Goal: Task Accomplishment & Management: Use online tool/utility

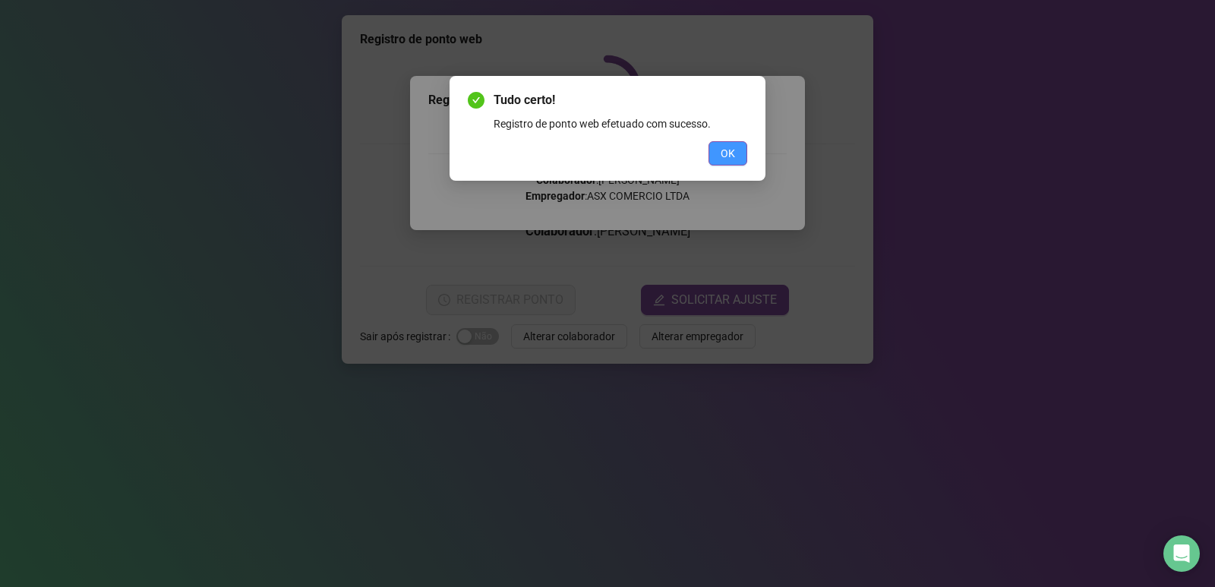
click at [732, 153] on span "OK" at bounding box center [728, 153] width 14 height 17
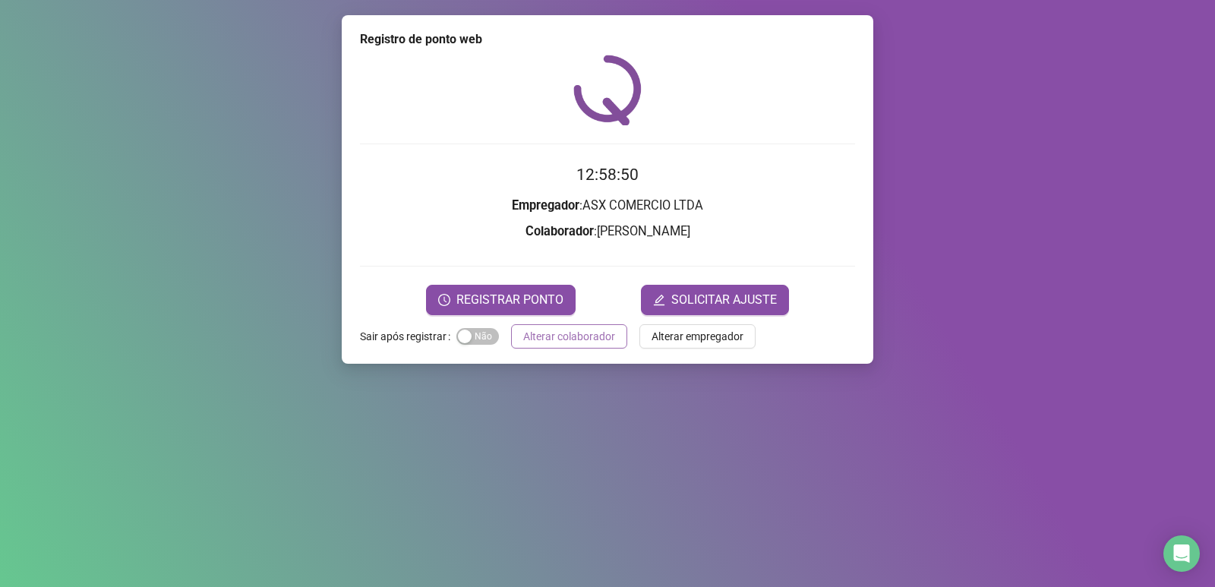
click at [566, 331] on span "Alterar colaborador" at bounding box center [569, 336] width 92 height 17
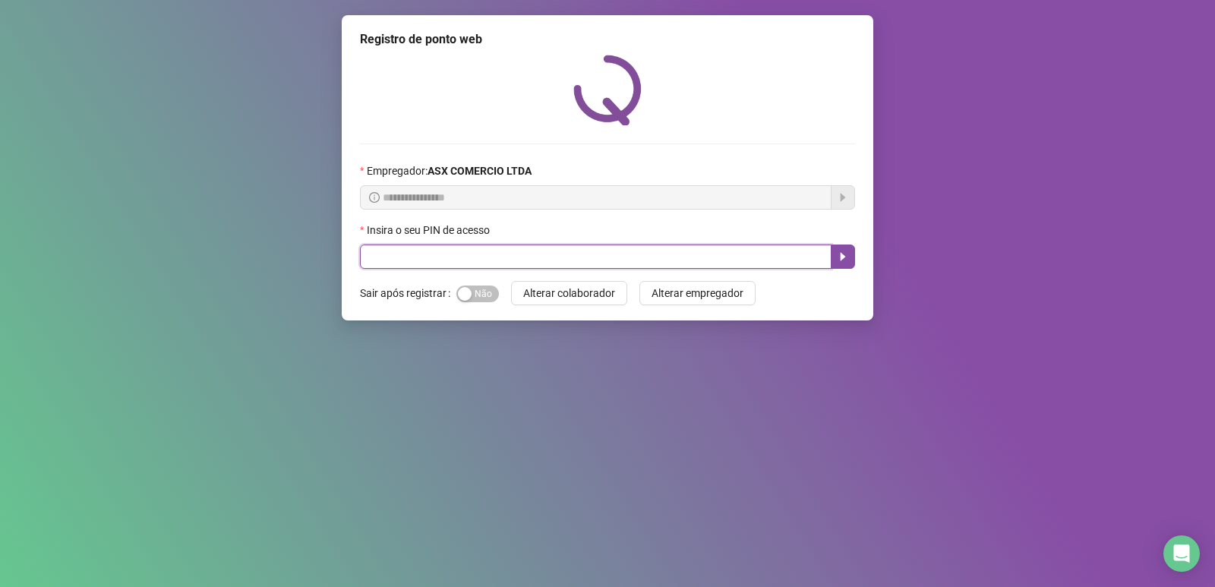
click at [496, 255] on input "text" at bounding box center [596, 256] width 472 height 24
type input "*****"
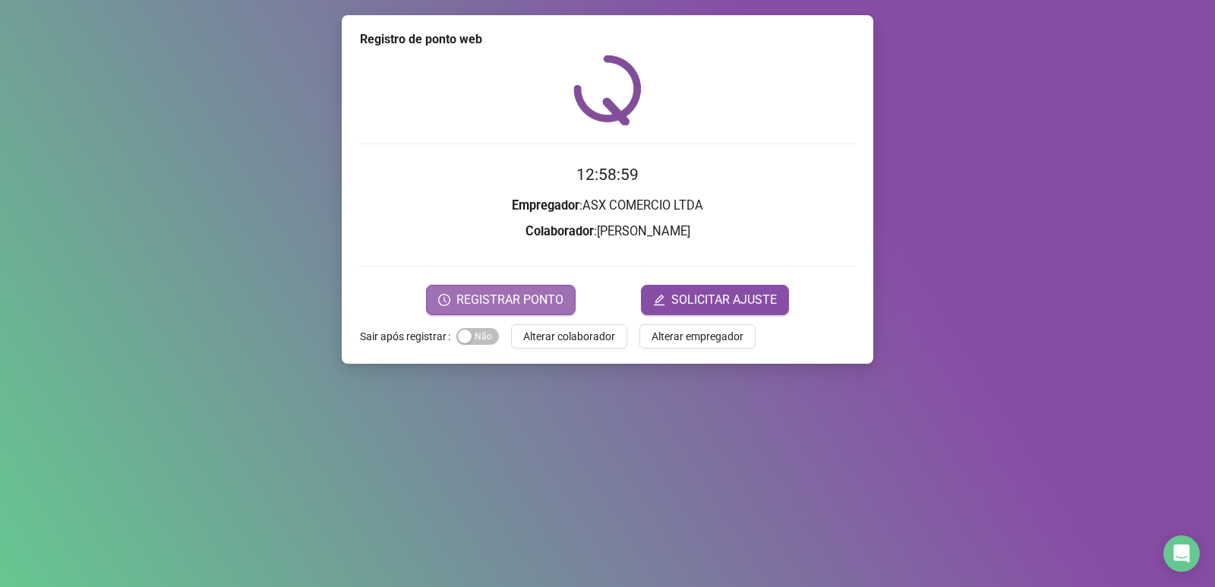
click at [489, 295] on span "REGISTRAR PONTO" at bounding box center [509, 300] width 107 height 18
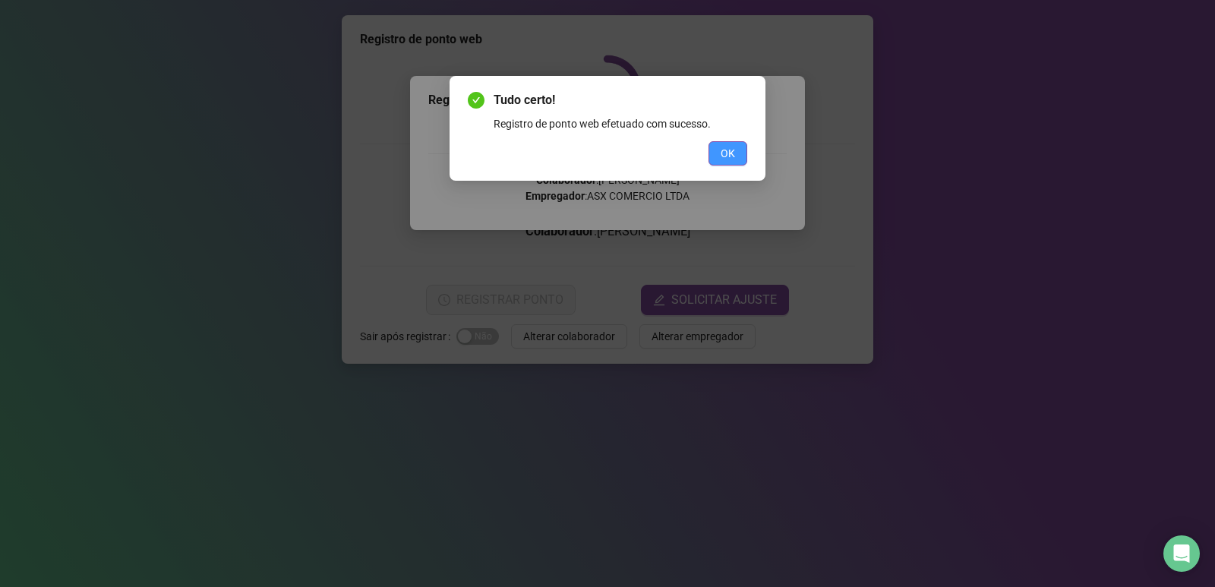
click at [726, 146] on span "OK" at bounding box center [728, 153] width 14 height 17
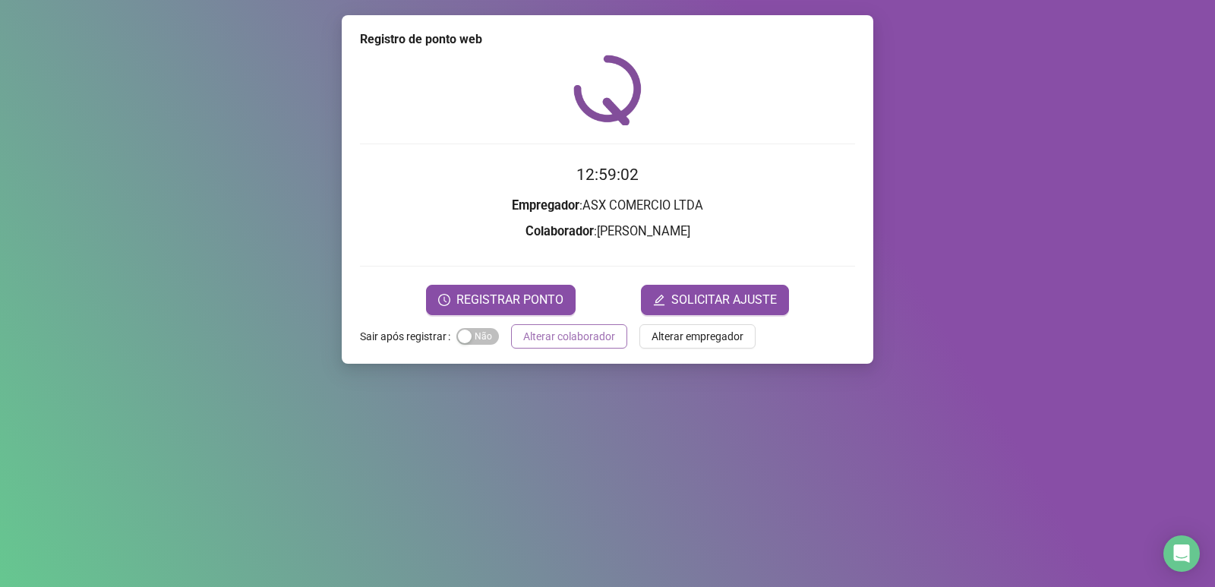
click at [589, 335] on span "Alterar colaborador" at bounding box center [569, 336] width 92 height 17
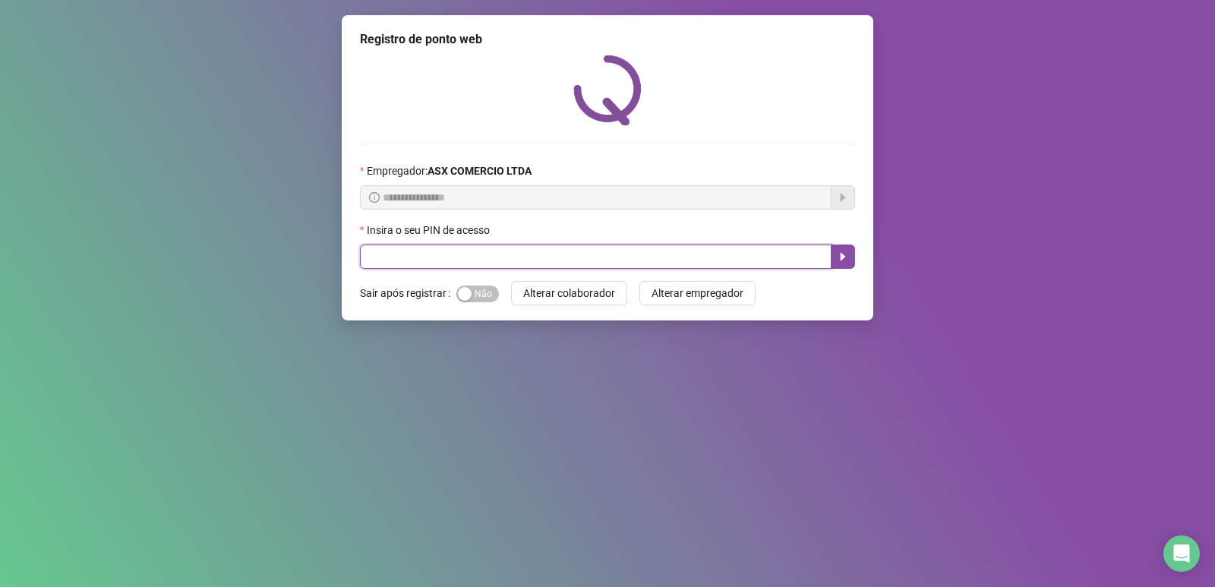
click at [440, 261] on input "text" at bounding box center [596, 256] width 472 height 24
type input "*****"
click at [842, 243] on div "Insira o seu PIN de acesso" at bounding box center [607, 233] width 495 height 23
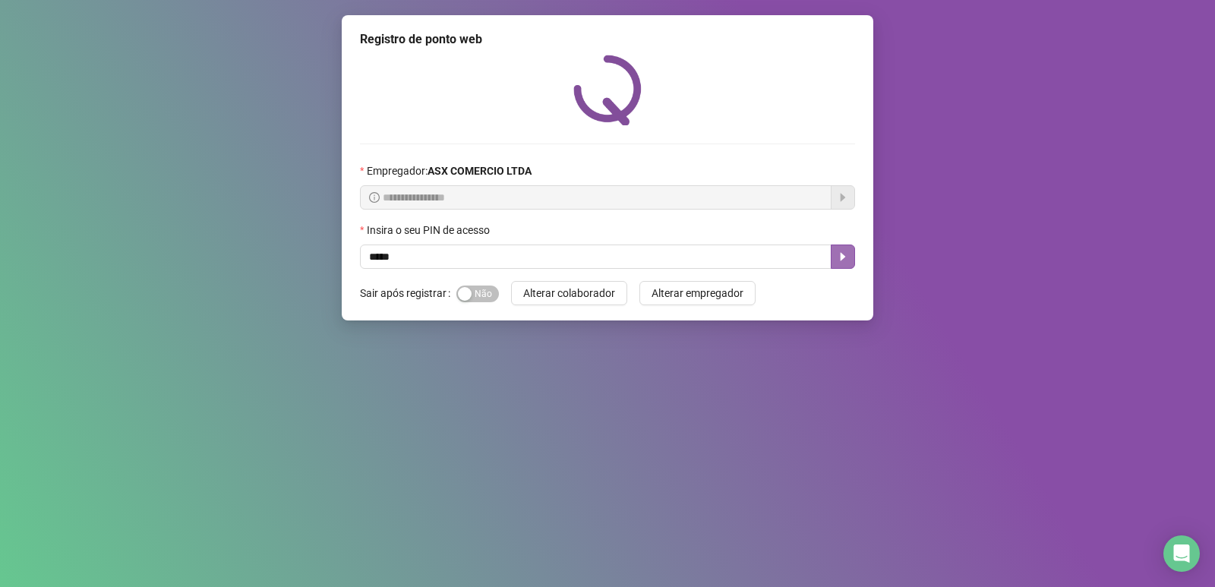
click at [837, 253] on icon "caret-right" at bounding box center [843, 257] width 12 height 12
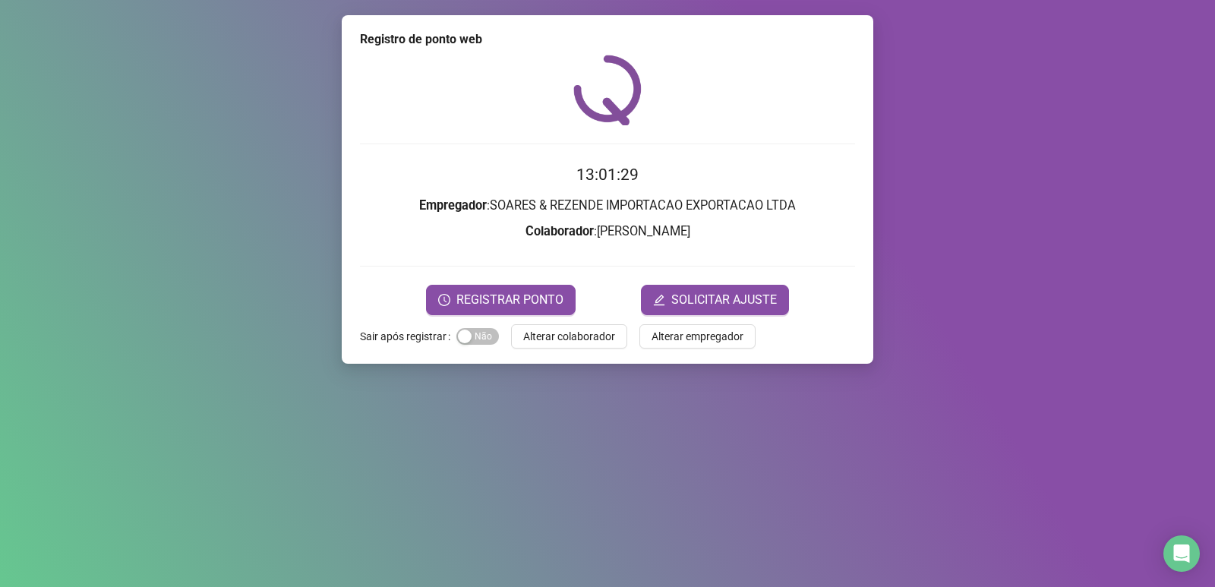
click at [838, 253] on form "13:01:29 Empregador : SOARES & REZENDE IMPORTACAO EXPORTACAO LTDA Colaborador :…" at bounding box center [607, 238] width 495 height 152
drag, startPoint x: 478, startPoint y: 290, endPoint x: 486, endPoint y: 288, distance: 8.7
click at [486, 288] on button "REGISTRAR PONTO" at bounding box center [501, 300] width 150 height 30
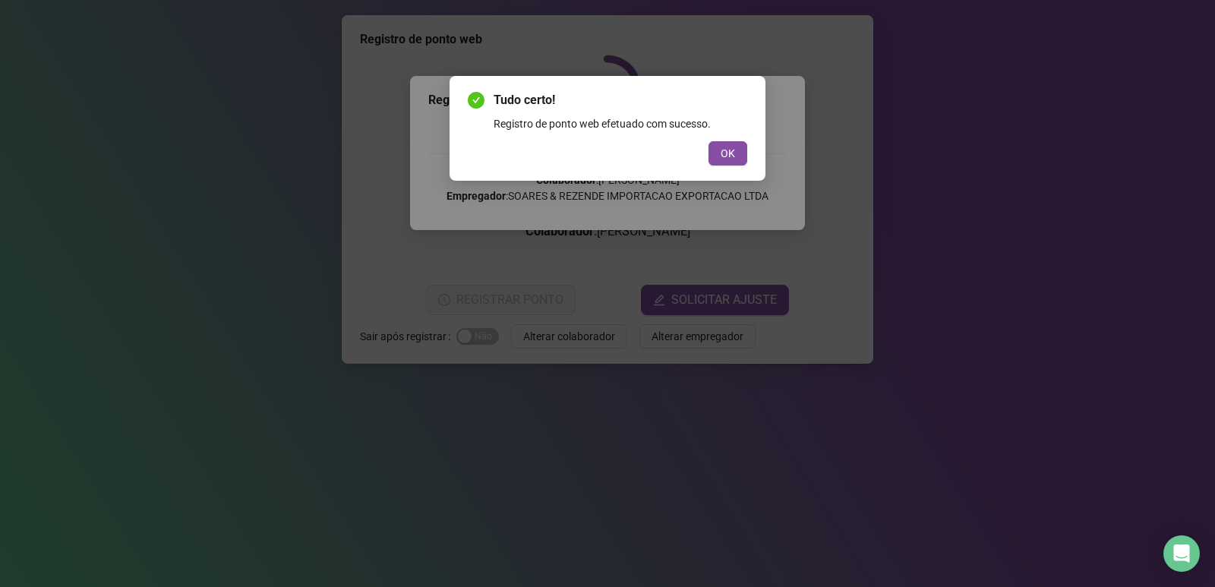
click at [724, 139] on div "Tudo certo! Registro de ponto web efetuado com sucesso. OK" at bounding box center [607, 128] width 279 height 74
drag, startPoint x: 721, startPoint y: 141, endPoint x: 736, endPoint y: 140, distance: 14.4
click at [736, 140] on div "Tudo certo! Registro de ponto web efetuado com sucesso. OK" at bounding box center [607, 128] width 279 height 74
click at [729, 143] on button "OK" at bounding box center [727, 153] width 39 height 24
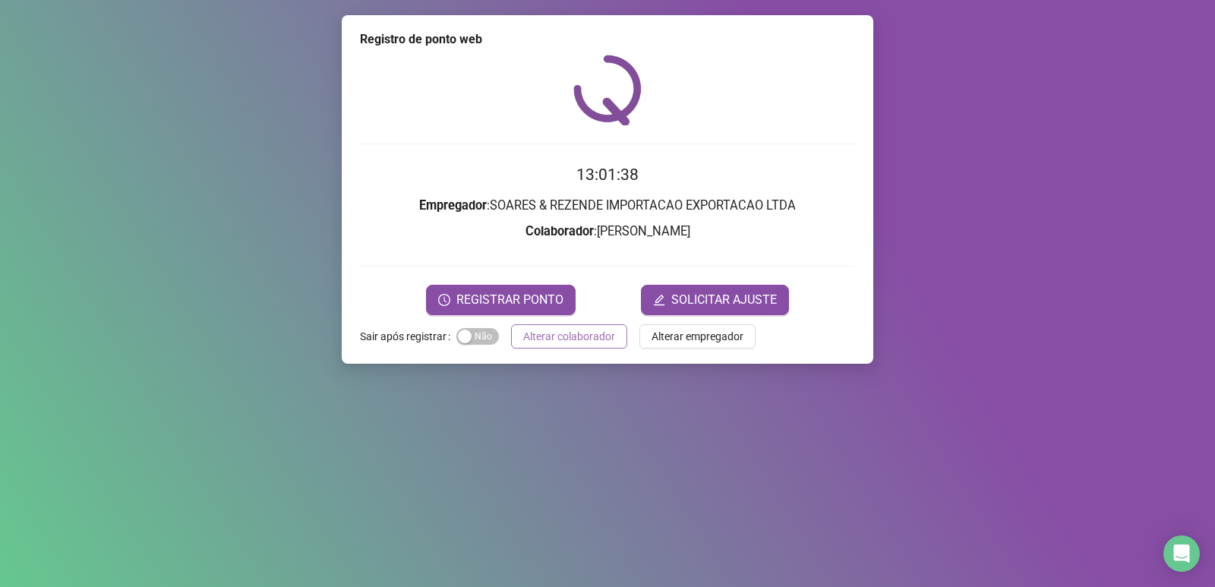
click at [604, 324] on button "Alterar colaborador" at bounding box center [569, 336] width 116 height 24
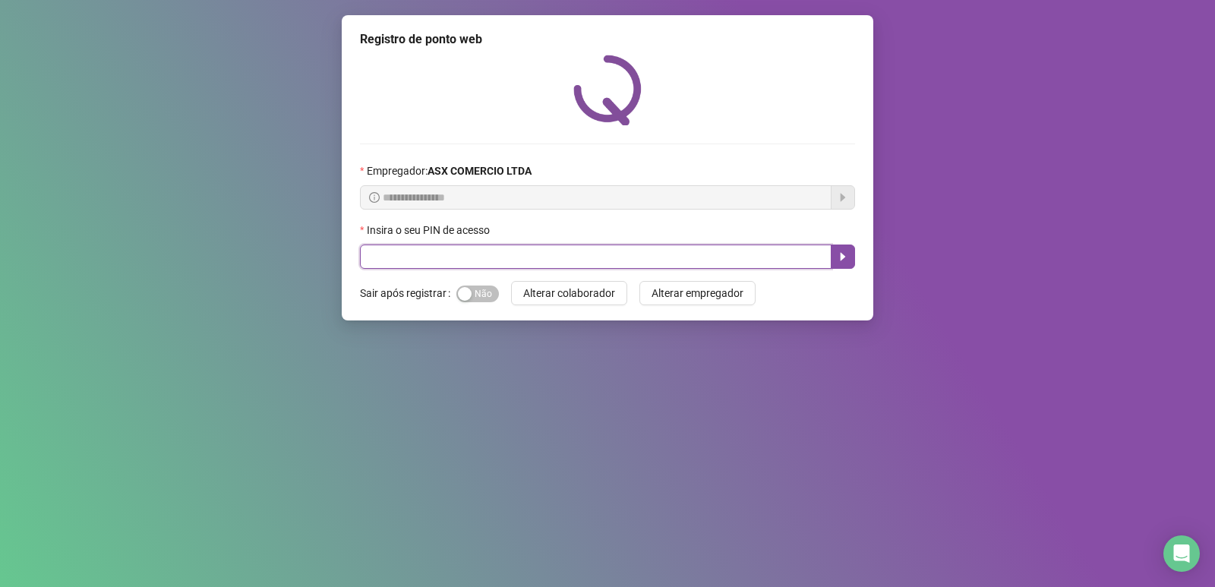
click at [585, 253] on input "text" at bounding box center [596, 256] width 472 height 24
type input "*****"
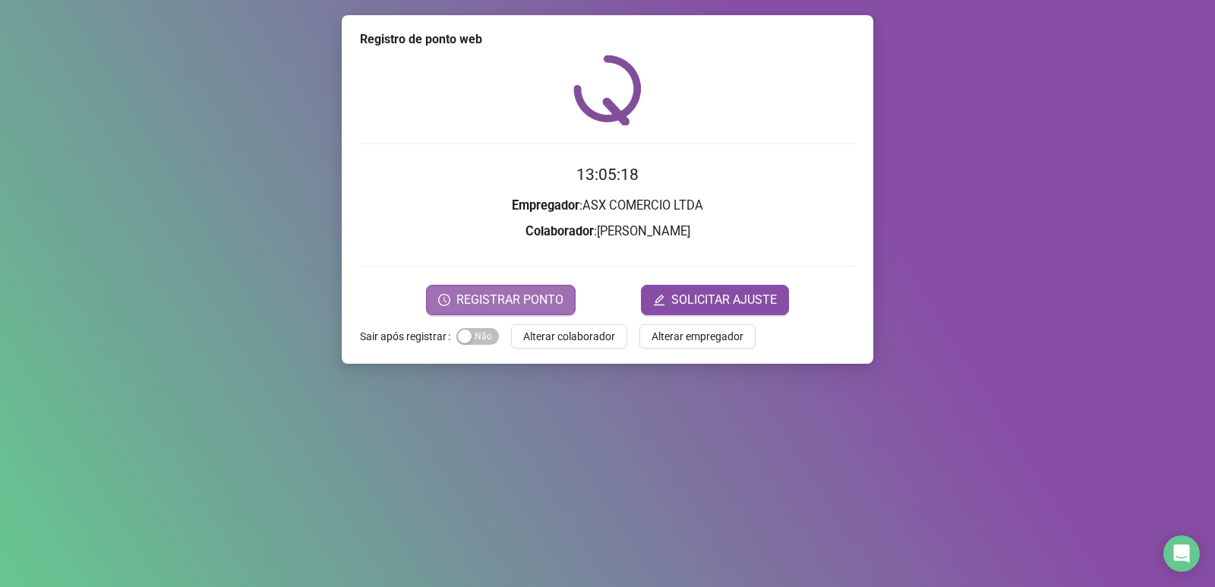
click at [528, 301] on span "REGISTRAR PONTO" at bounding box center [509, 300] width 107 height 18
